Goal: Information Seeking & Learning: Learn about a topic

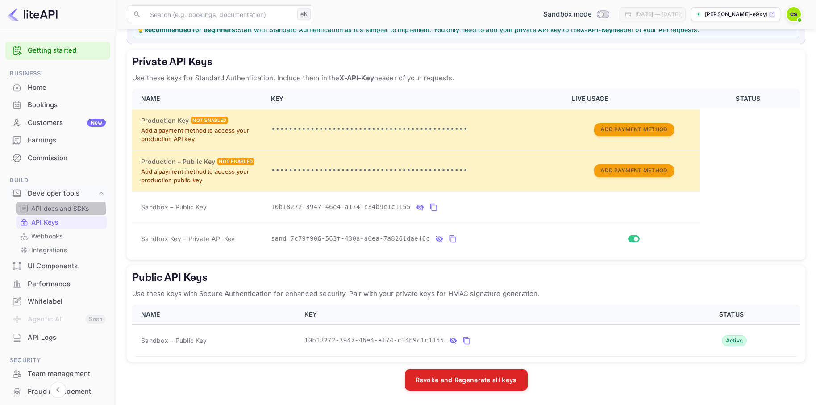
click at [51, 212] on p "API docs and SDKs" at bounding box center [60, 208] width 58 height 9
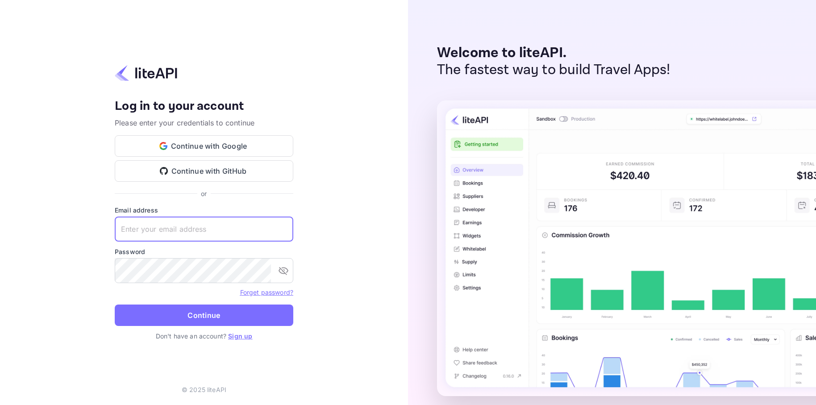
click at [153, 226] on input "text" at bounding box center [204, 229] width 179 height 25
type input "[PERSON_NAME][EMAIL_ADDRESS][DOMAIN_NAME]"
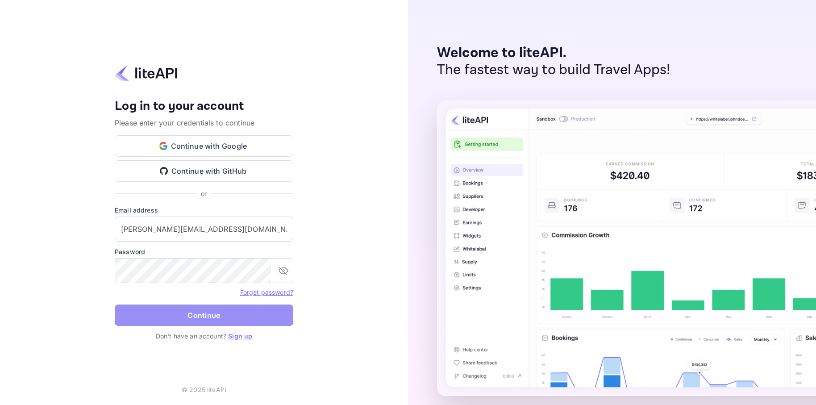
click at [202, 324] on button "Continue" at bounding box center [204, 315] width 179 height 21
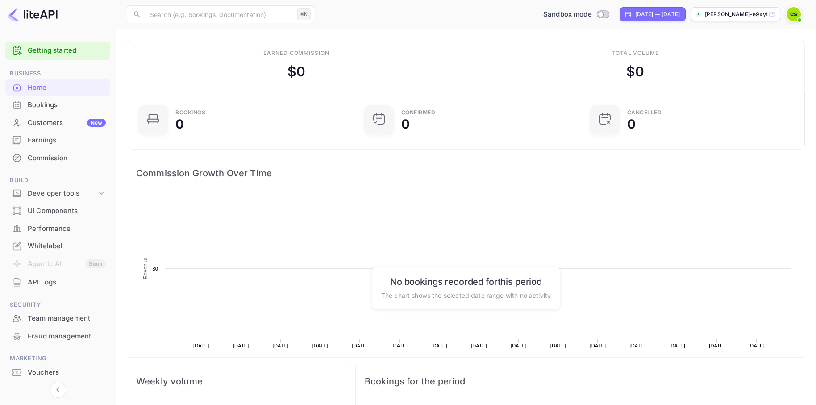
scroll to position [145, 221]
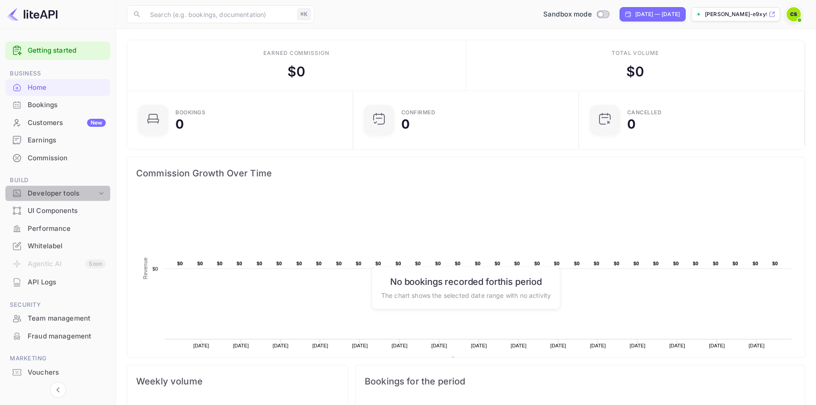
click at [50, 194] on div "Developer tools" at bounding box center [62, 193] width 69 height 10
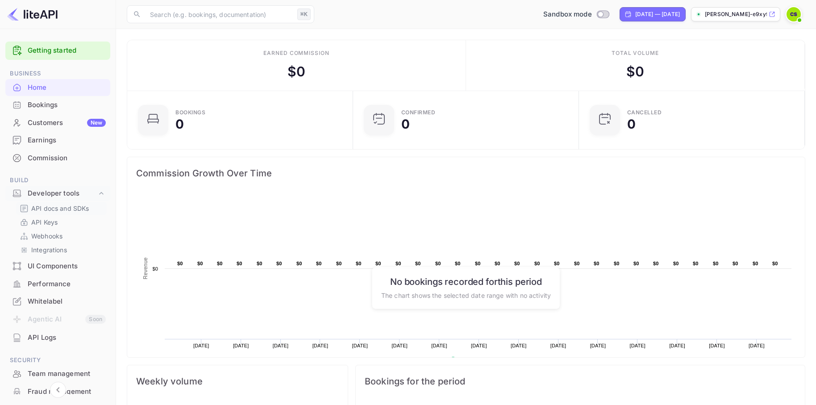
click at [62, 211] on p "API docs and SDKs" at bounding box center [60, 208] width 58 height 9
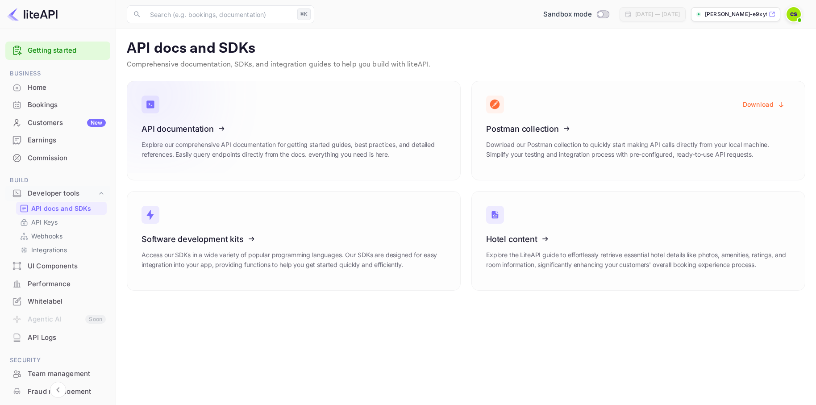
click at [371, 157] on p "Explore our comprehensive API documentation for getting started guides, best pr…" at bounding box center [294, 150] width 305 height 20
click at [35, 125] on div "Customers New" at bounding box center [67, 123] width 78 height 10
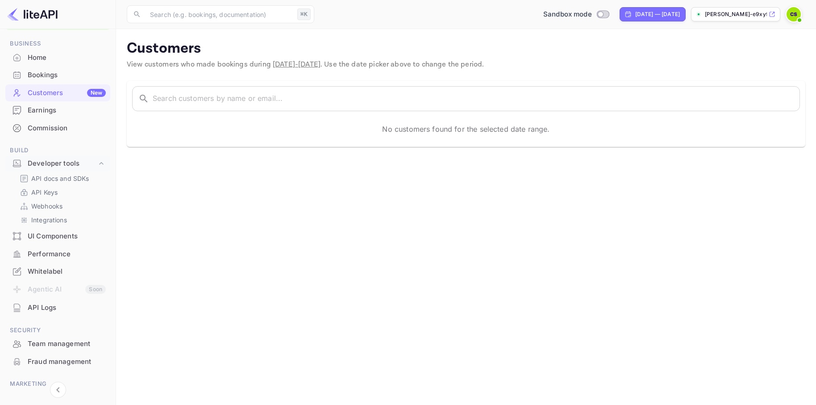
scroll to position [81, 0]
